Goal: Task Accomplishment & Management: Complete application form

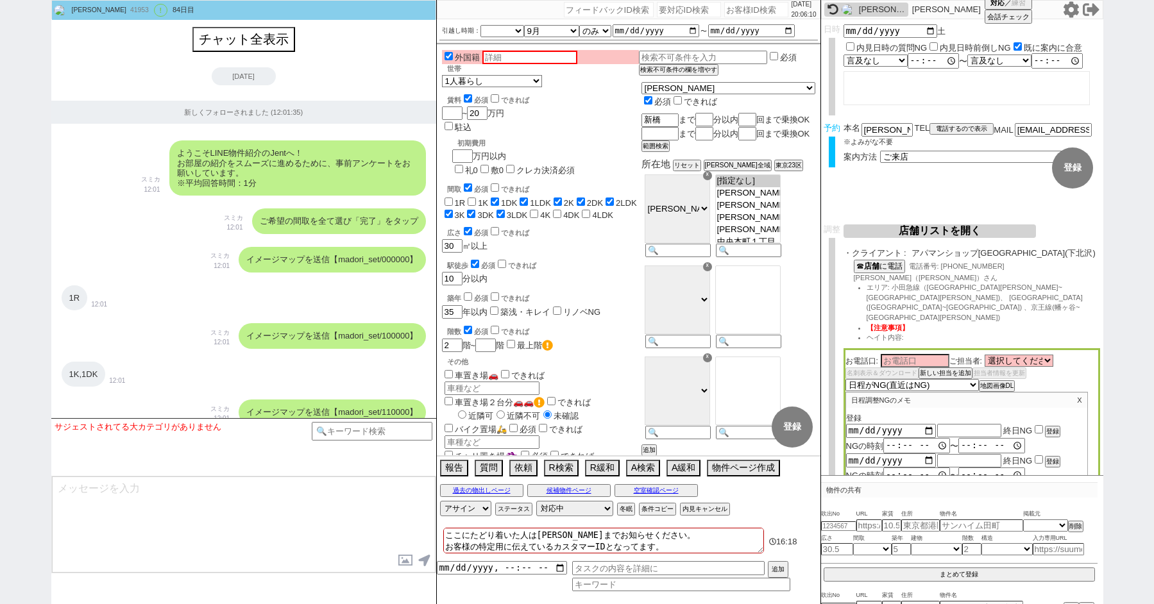
select select "[DATE]"
select select "9"
select select "36"
select select "0"
select select "21"
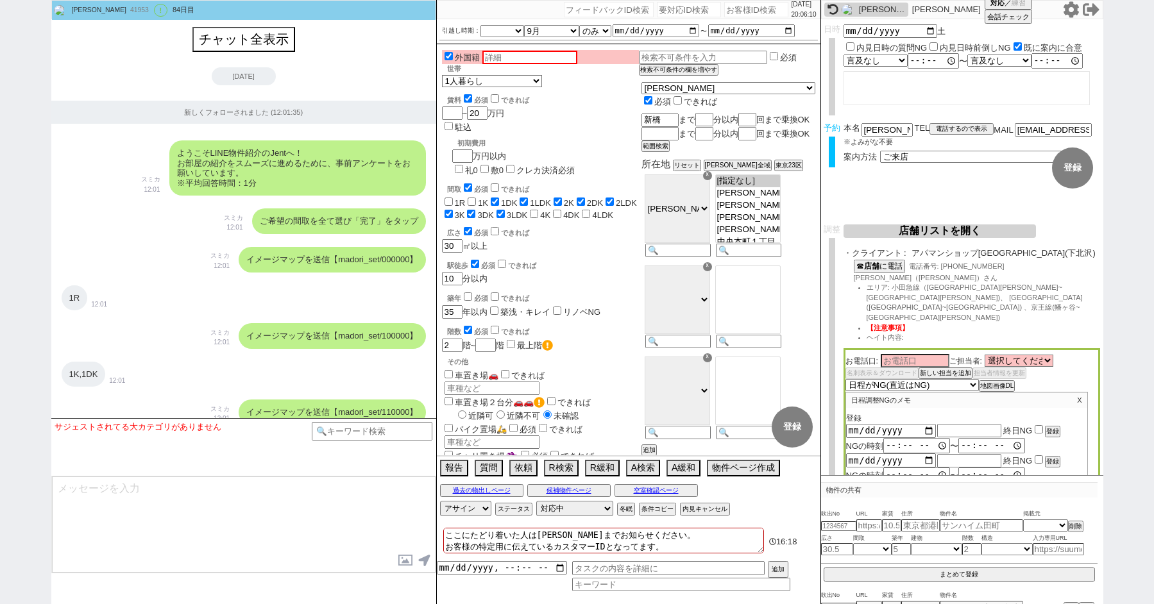
select select "33"
select select "961"
select select "2"
select select "8"
select select "3"
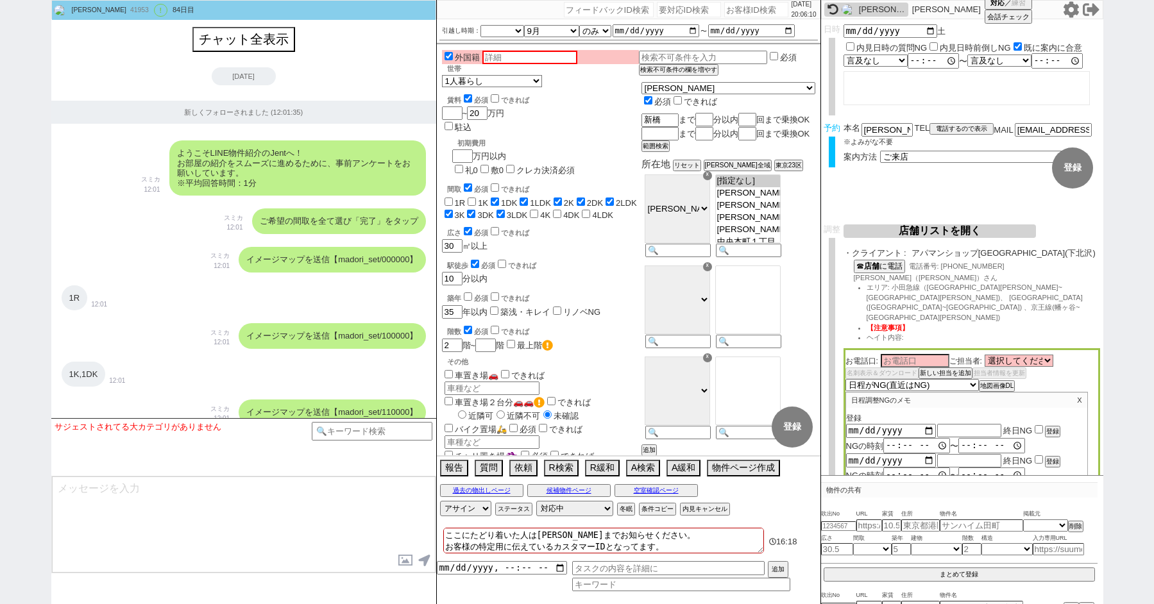
select select "2363"
select select "3"
select select "10"
select select "8"
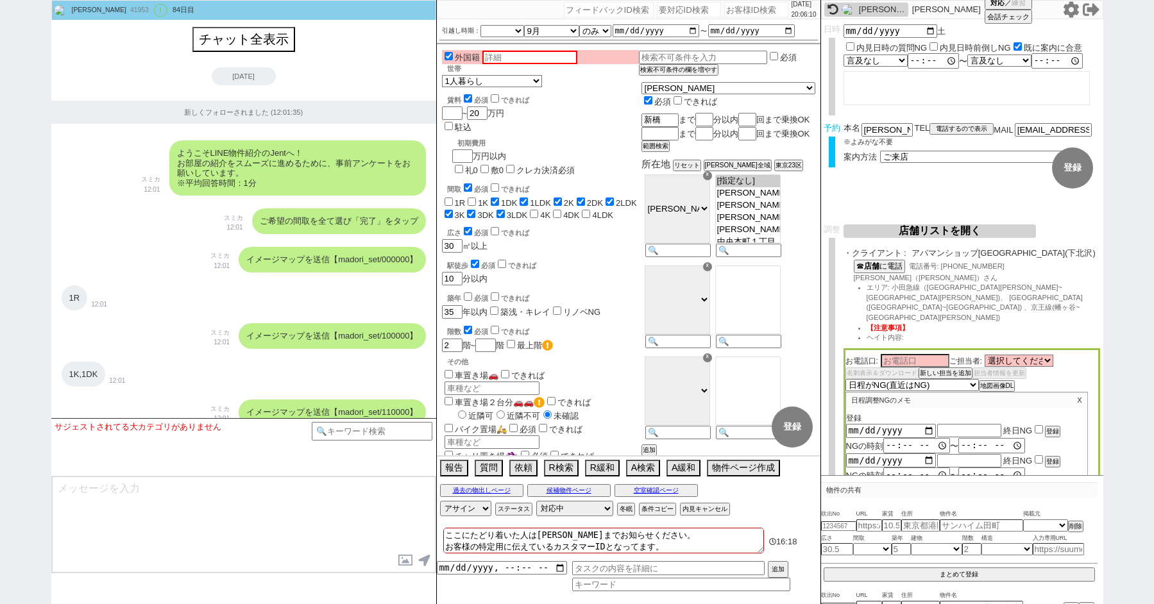
select select "8"
select select "2617"
select select "8"
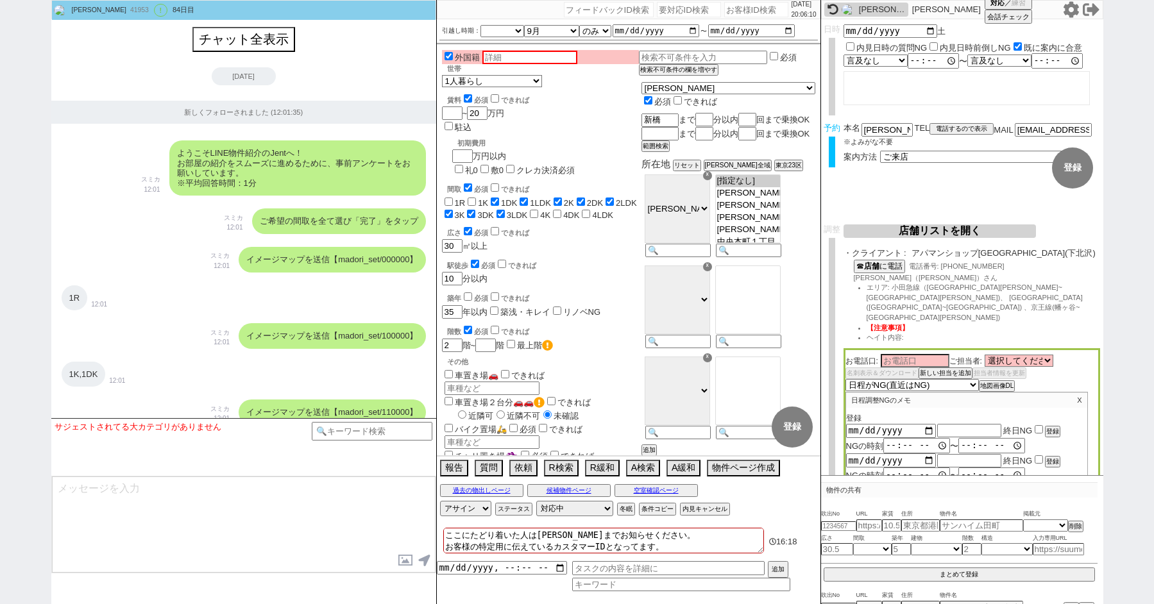
select select "8"
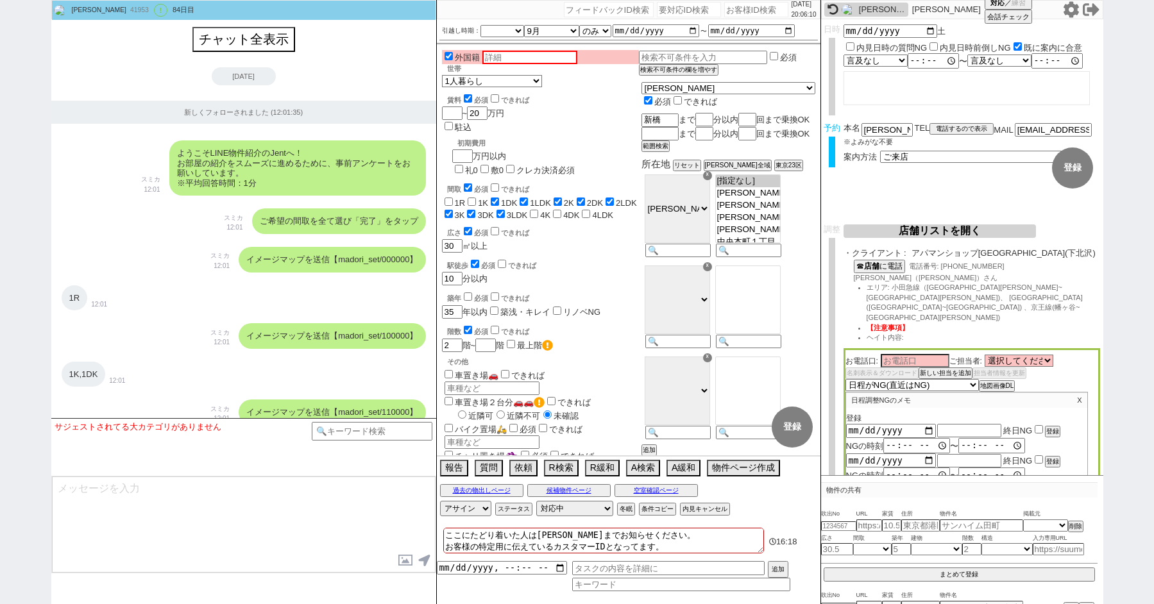
select select "8"
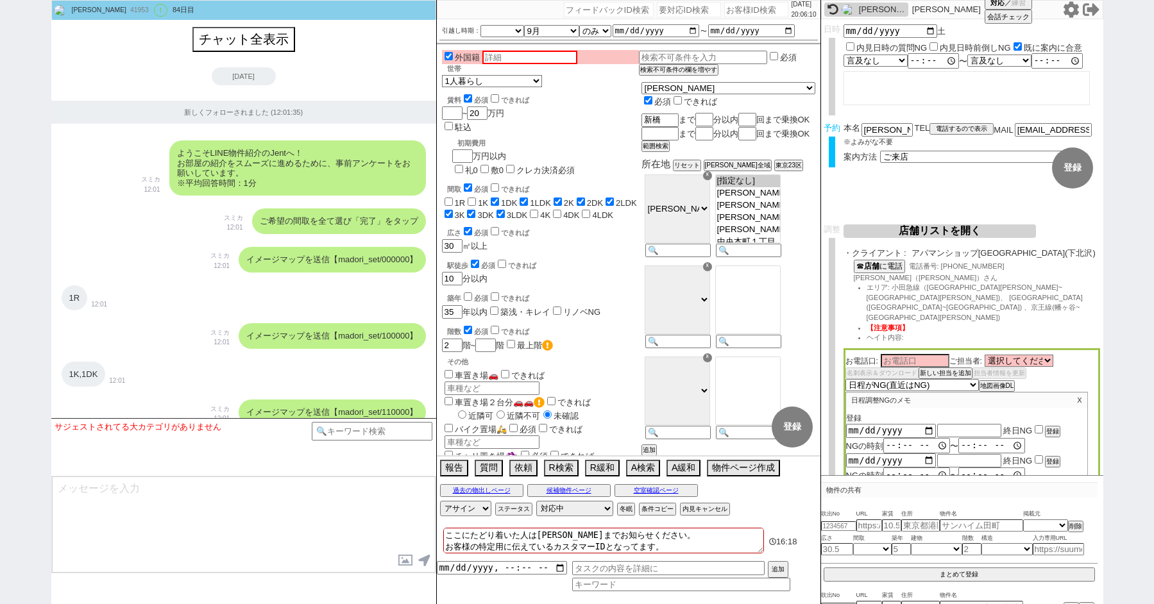
select select "8"
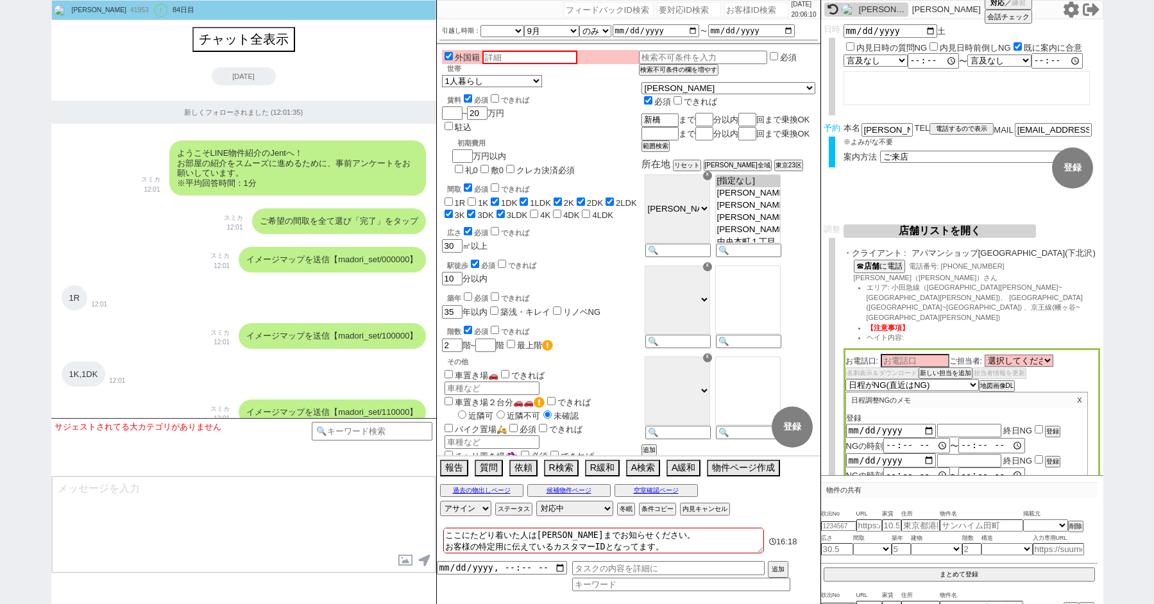
select select "8"
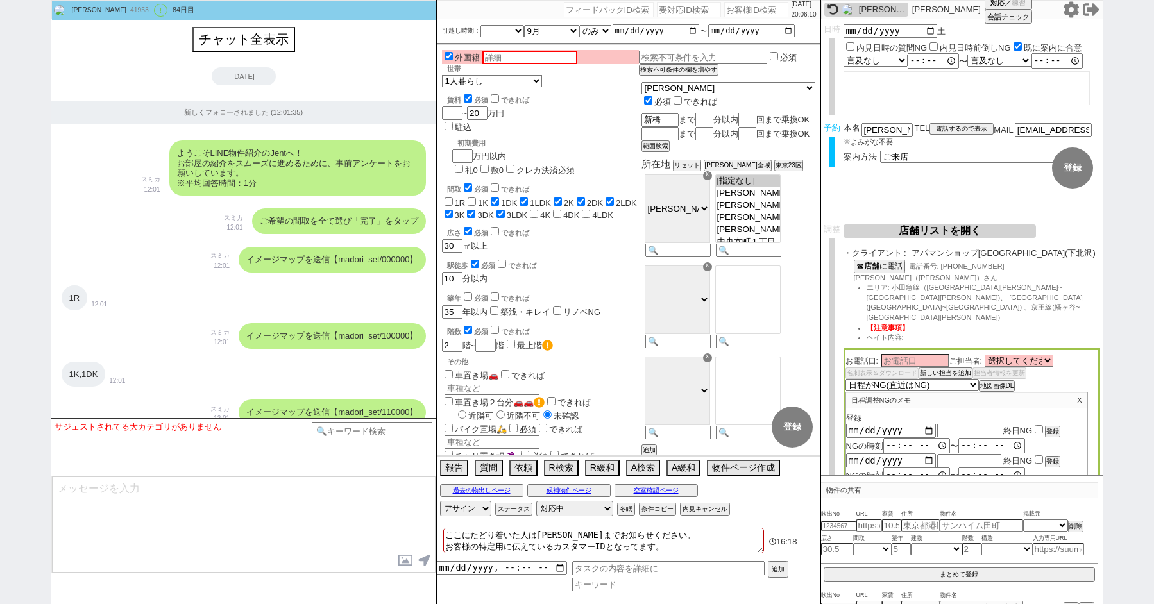
select select "8"
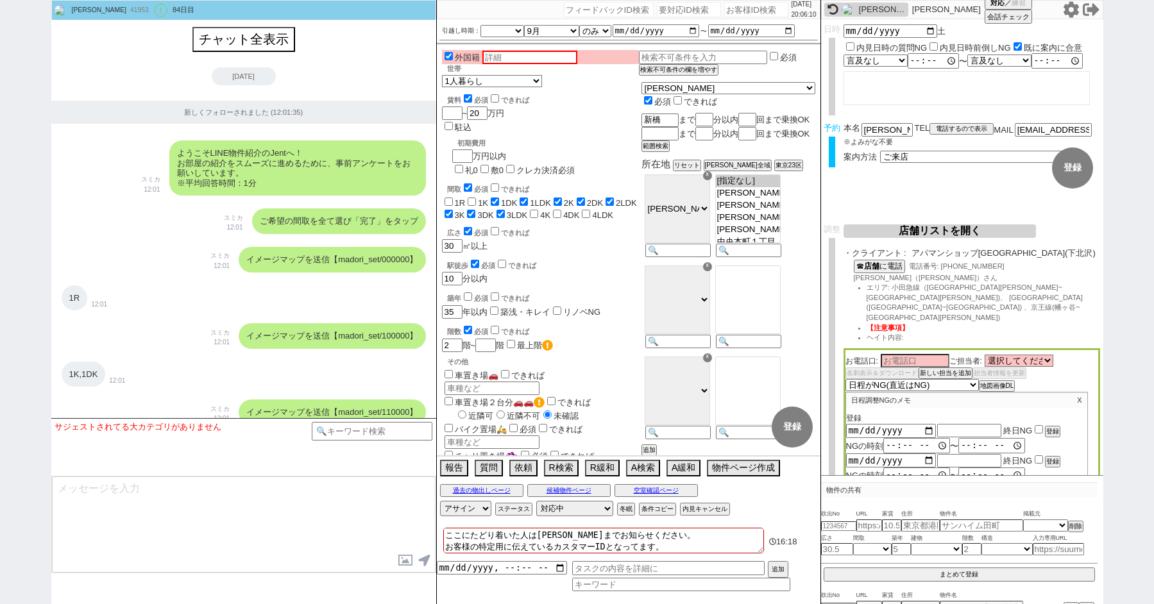
select select "10"
select select "8"
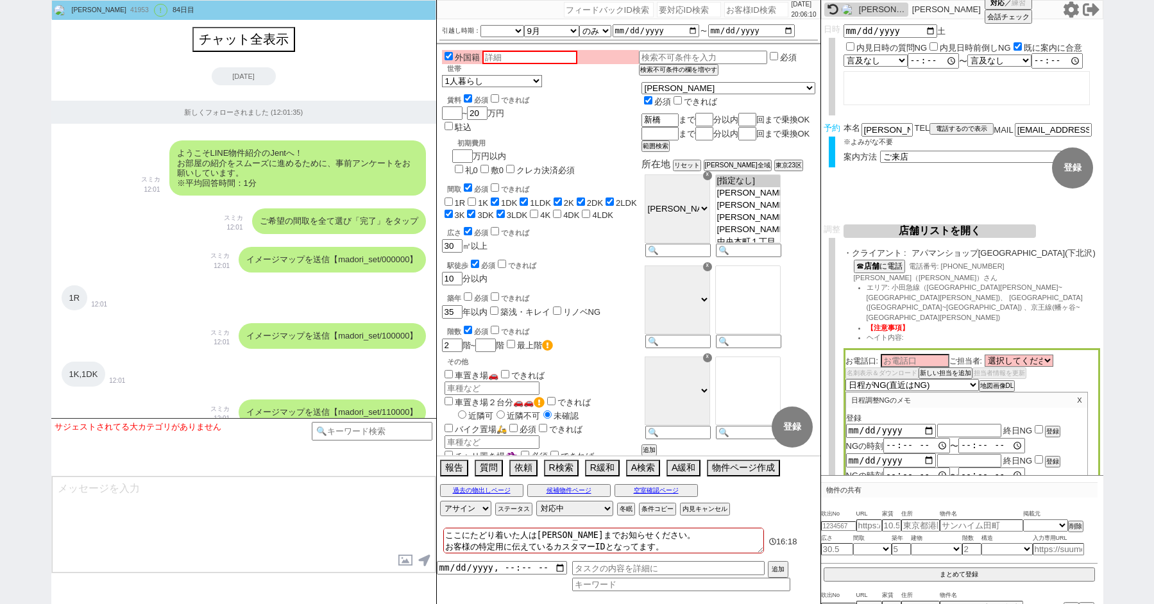
select select "8"
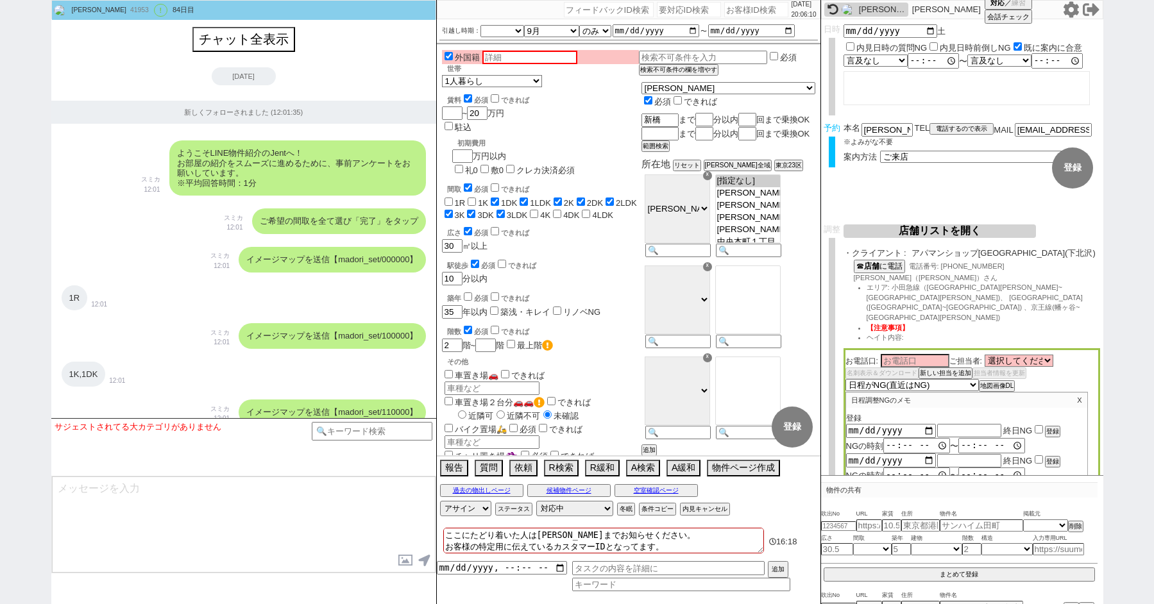
select select "8"
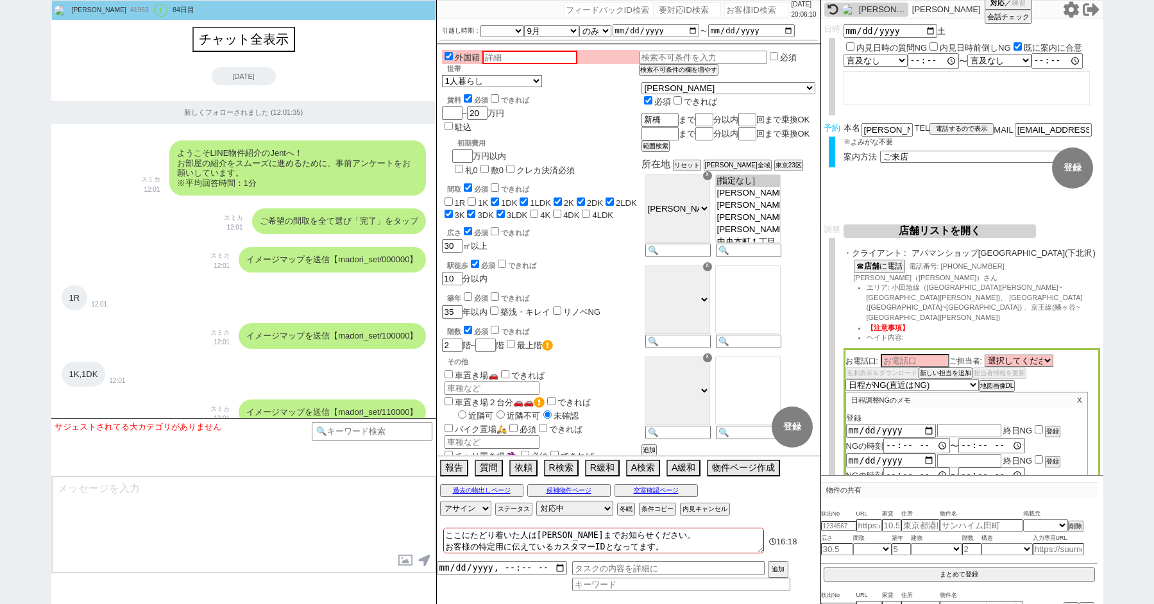
select select "8"
select select "10"
select select "8"
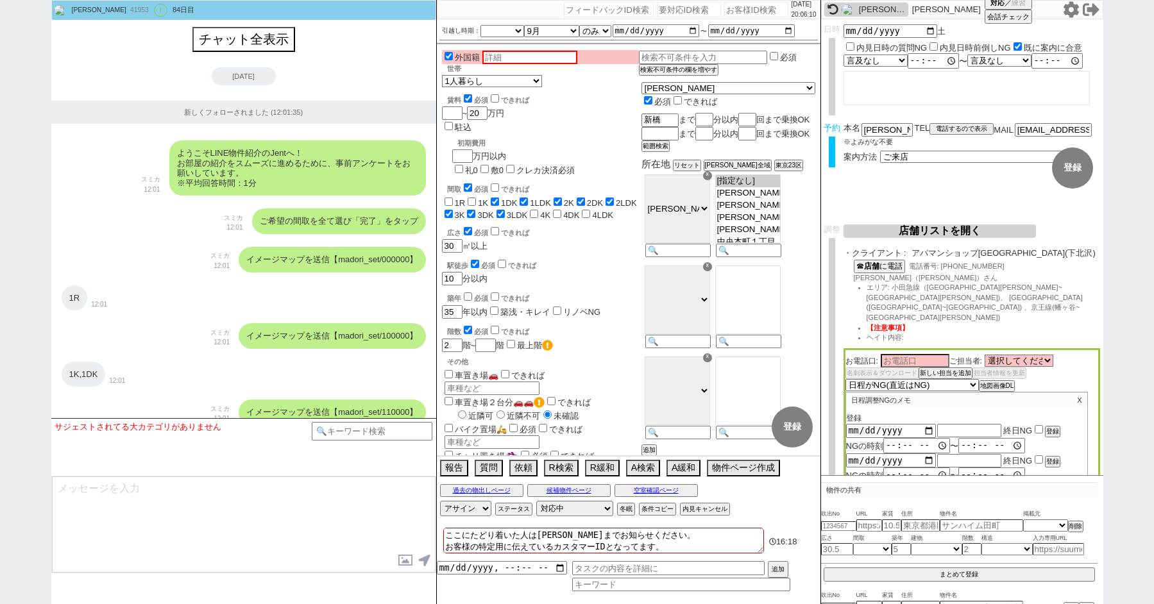
select select "8"
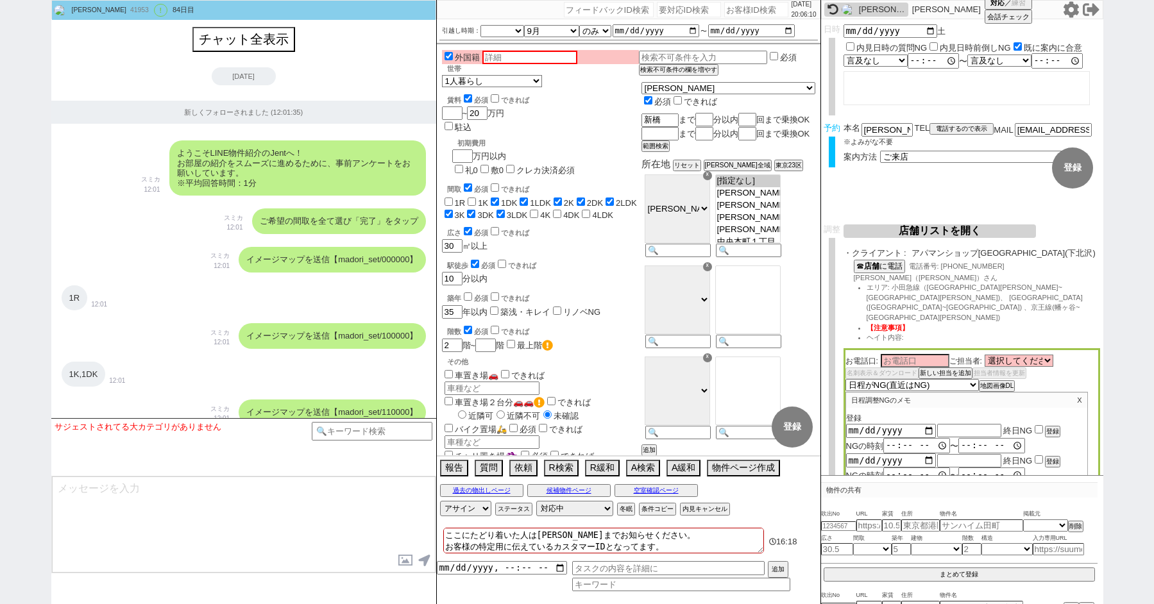
select select "10"
select select "8"
select select "10"
select select "8"
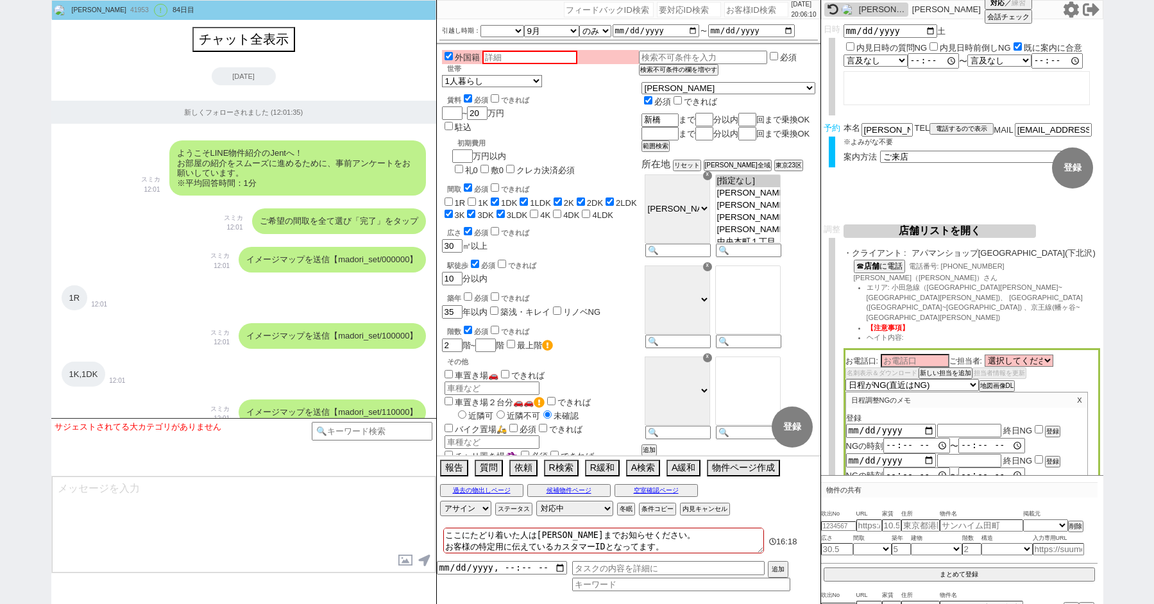
select select "3"
select select "8"
select select
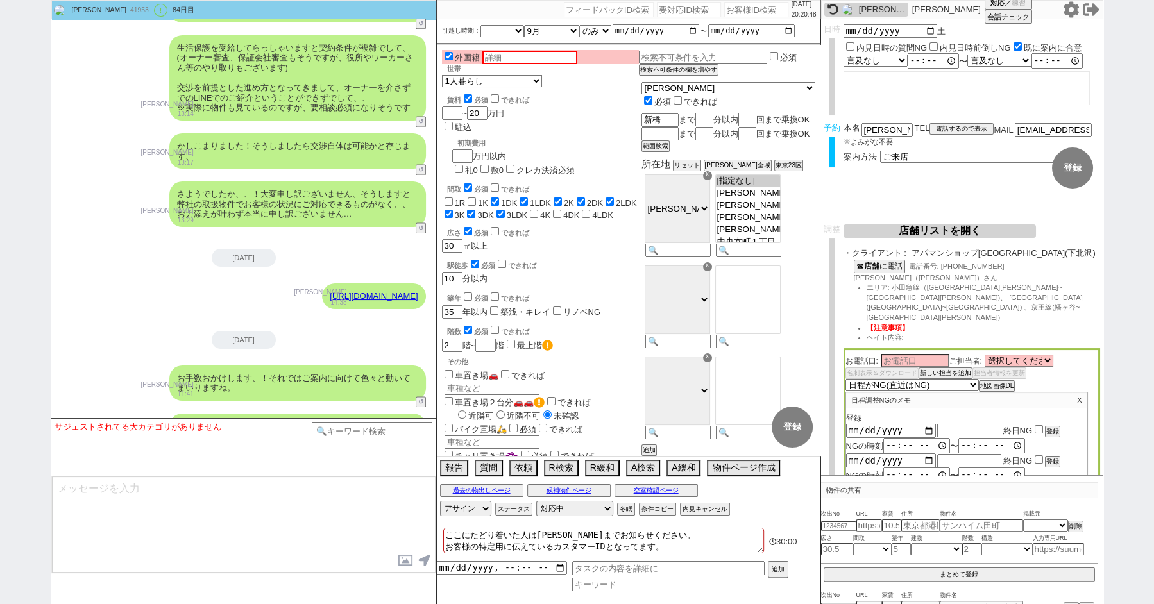
click at [1068, 12] on icon at bounding box center [1070, 9] width 15 height 16
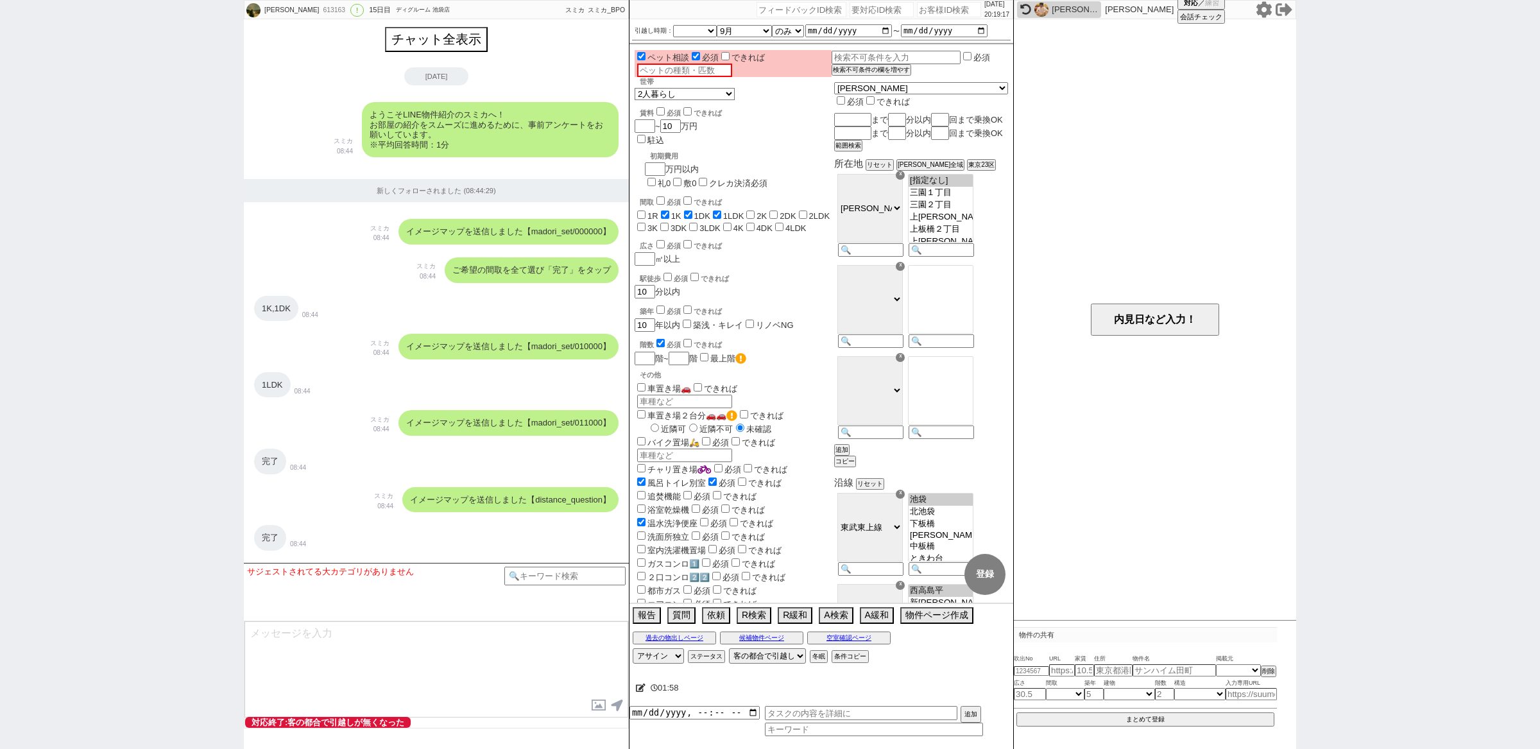
select select "[DATE]"
select select "9"
select select "36"
select select "1"
select select "19"
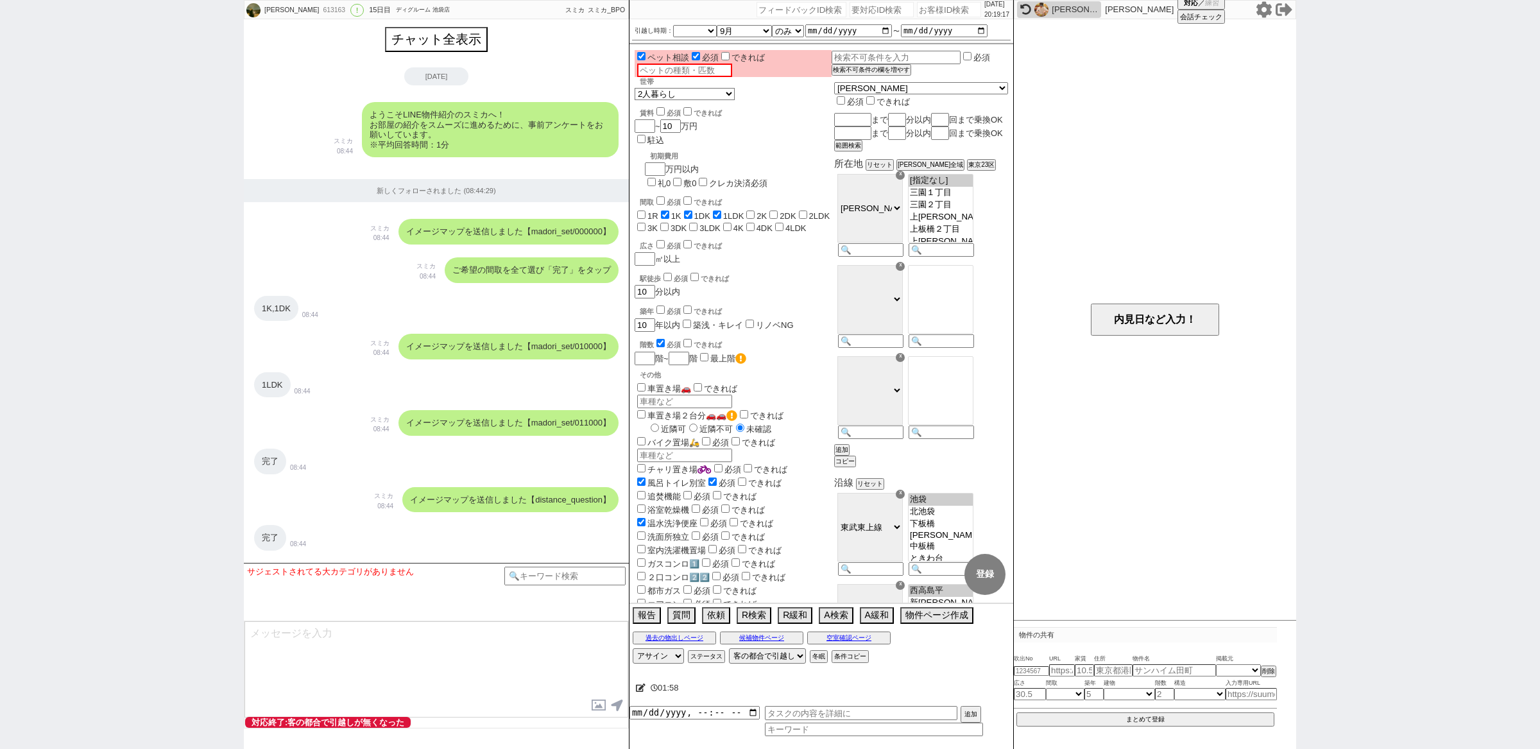
select select "35"
select select "1014"
select select "70"
select select "600"
select select
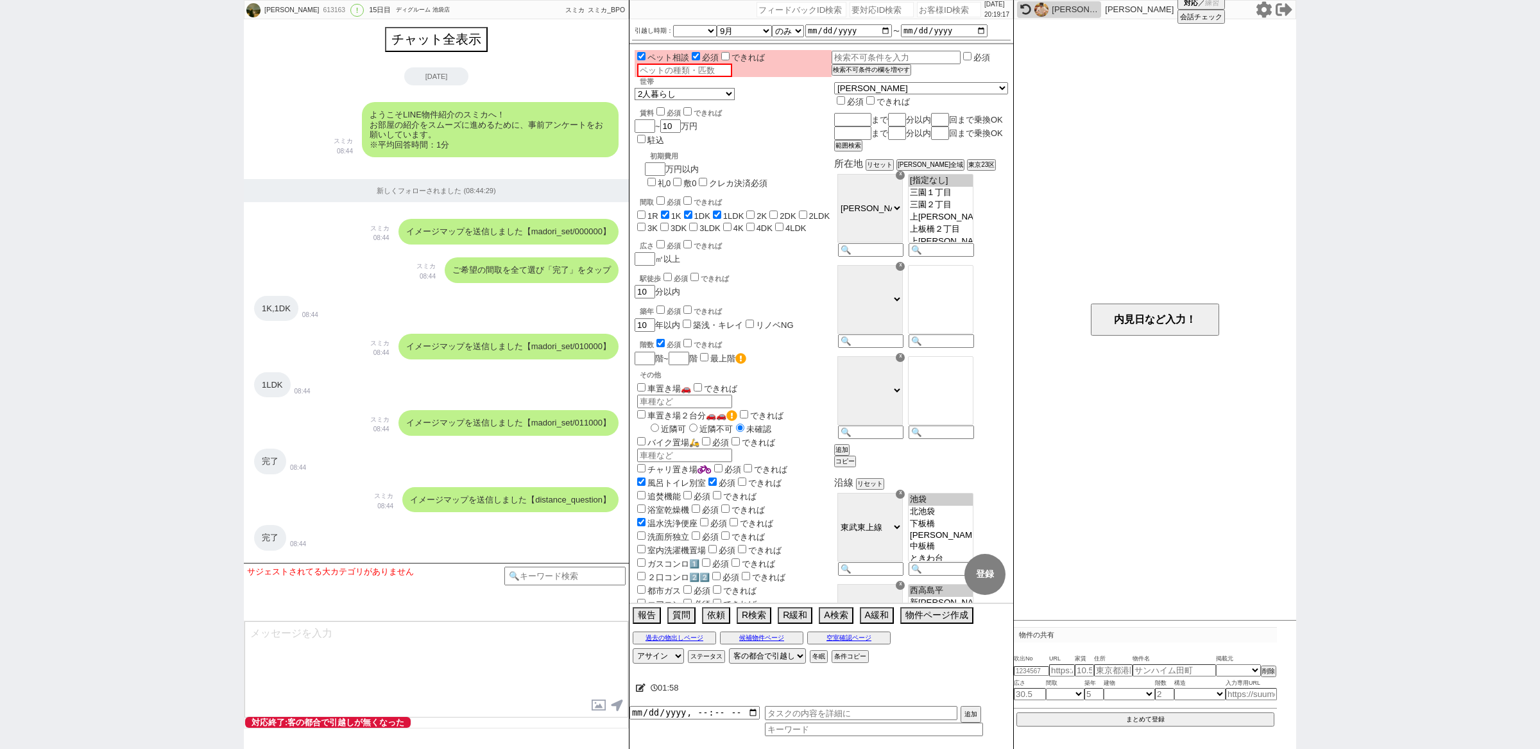
scroll to position [1835, 0]
